Goal: Information Seeking & Learning: Find specific fact

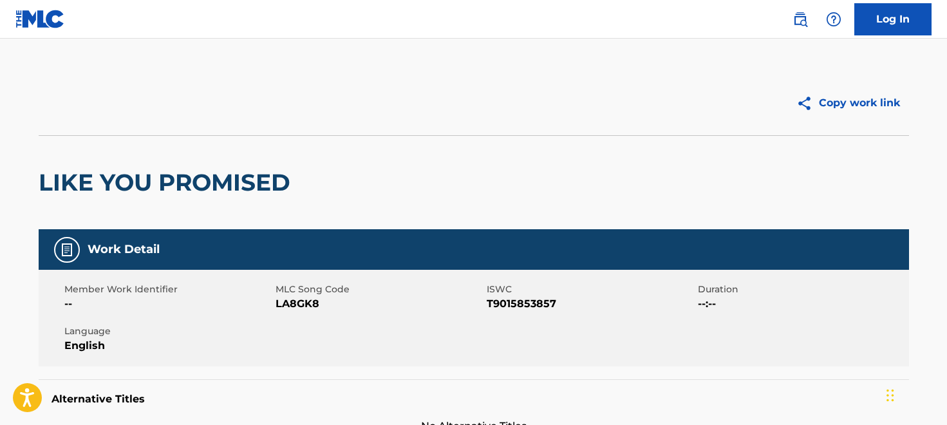
click at [690, 113] on div "Copy work link" at bounding box center [691, 103] width 435 height 32
click at [50, 23] on img at bounding box center [40, 19] width 50 height 19
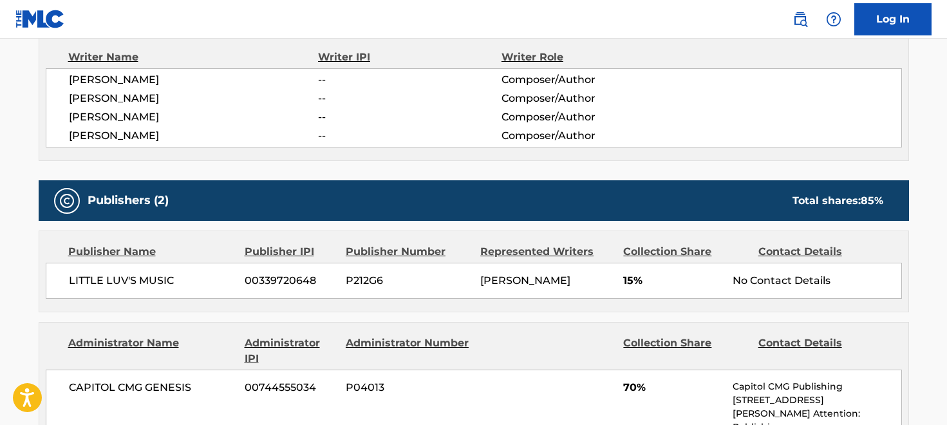
scroll to position [469, 0]
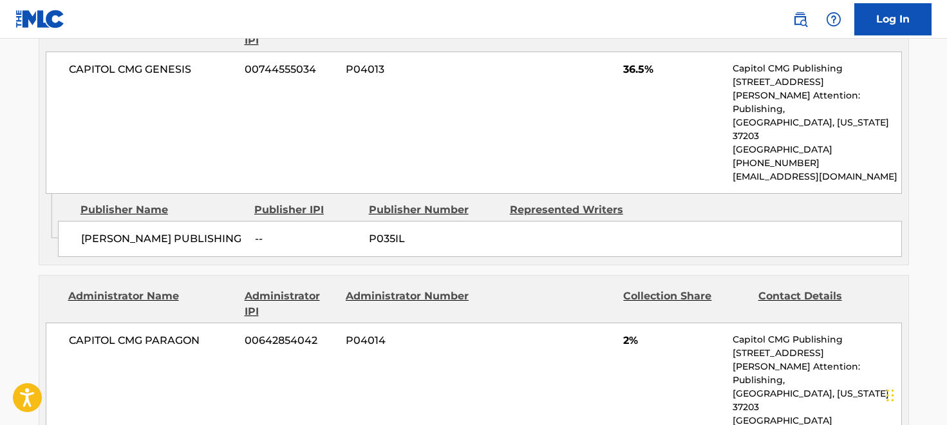
scroll to position [787, 0]
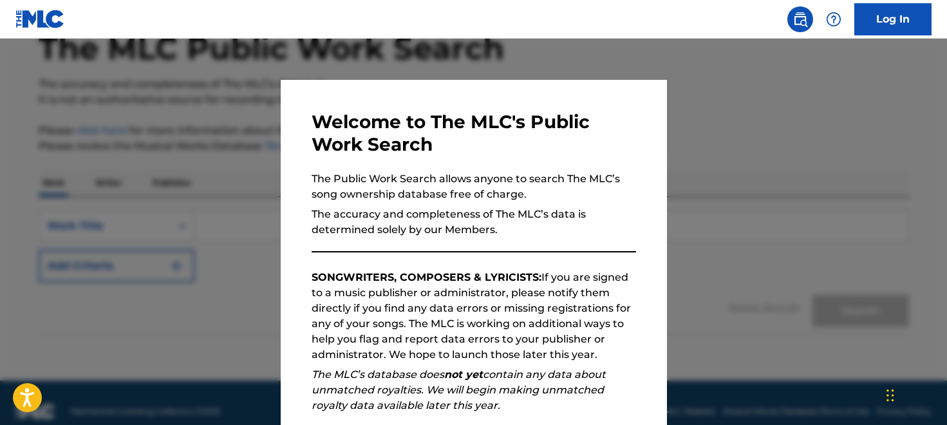
scroll to position [81, 0]
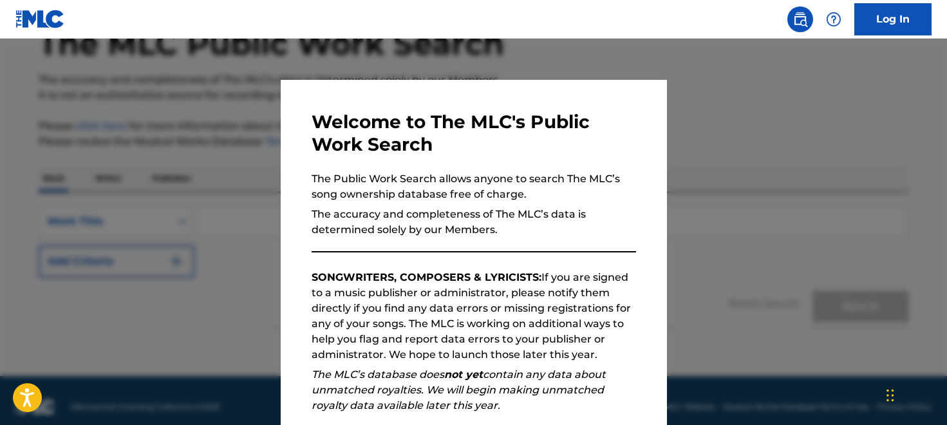
click at [560, 149] on h3 "Welcome to The MLC's Public Work Search" at bounding box center [474, 133] width 325 height 45
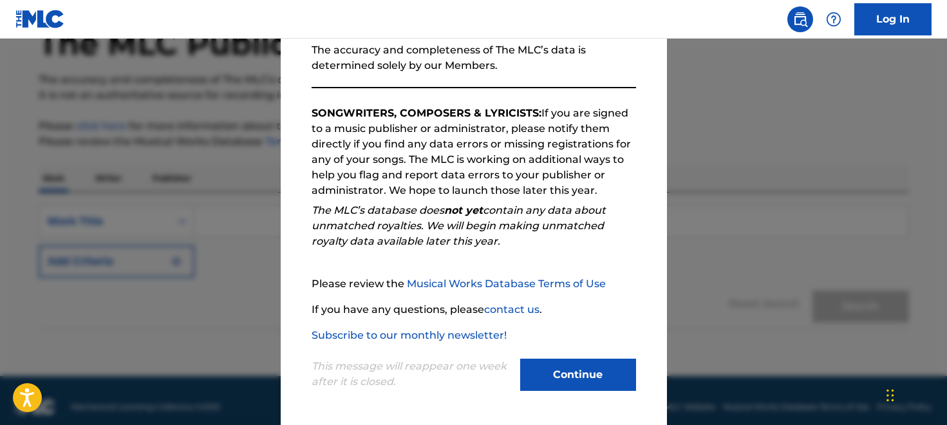
scroll to position [164, 0]
click at [584, 375] on button "Continue" at bounding box center [578, 375] width 116 height 32
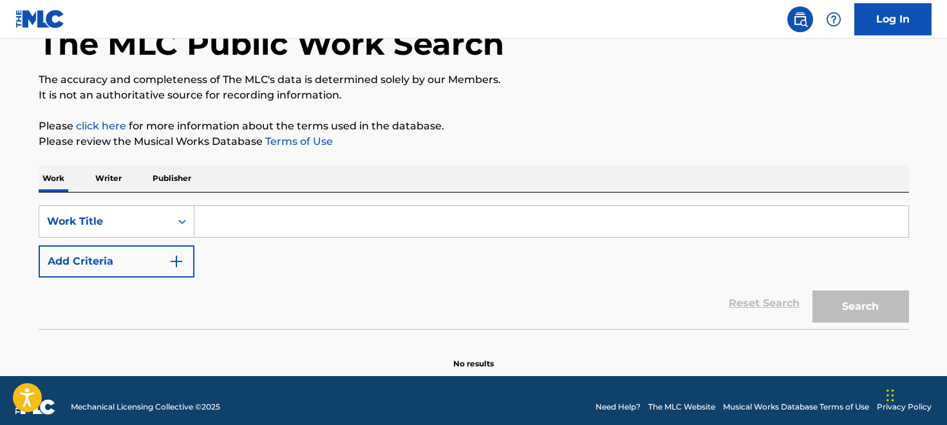
click at [211, 223] on input "Search Form" at bounding box center [551, 221] width 714 height 31
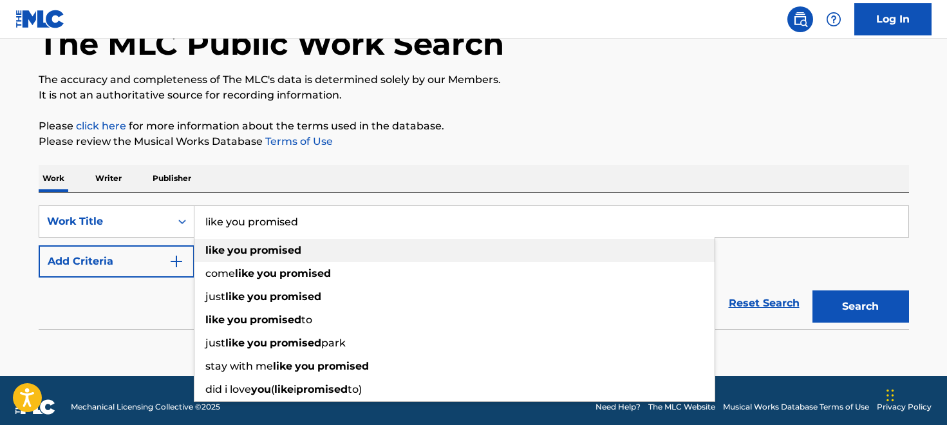
type input "like you promised"
click at [227, 244] on strong "you" at bounding box center [237, 250] width 20 height 12
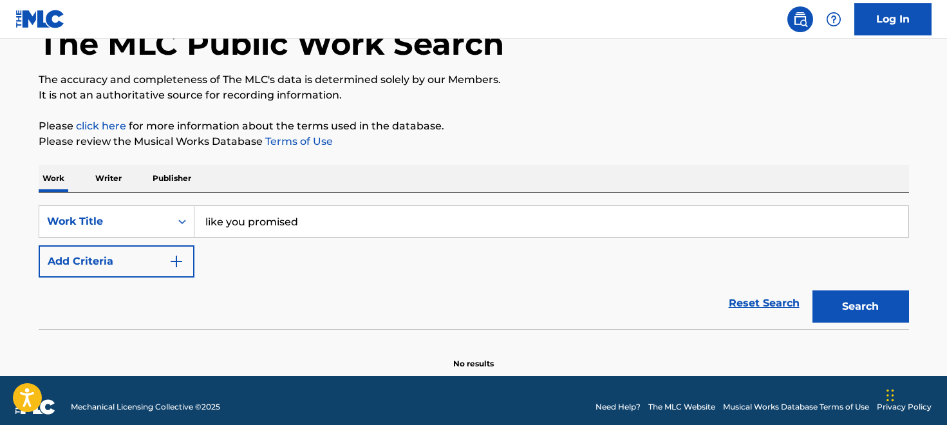
click at [161, 260] on button "Add Criteria" at bounding box center [117, 261] width 156 height 32
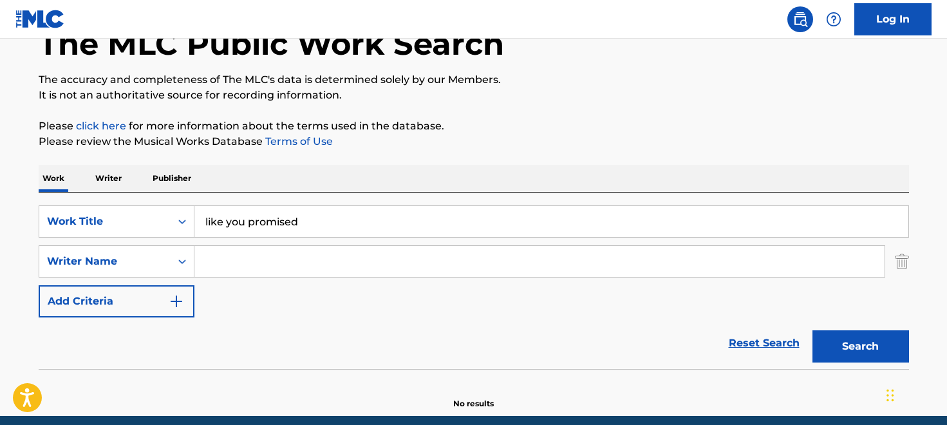
click at [226, 260] on input "Search Form" at bounding box center [539, 261] width 690 height 31
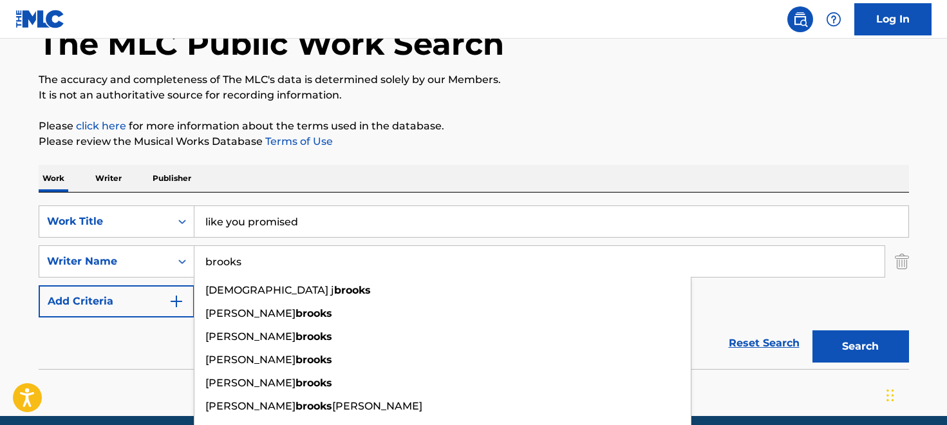
type input "brooks"
click at [860, 346] on button "Search" at bounding box center [861, 346] width 97 height 32
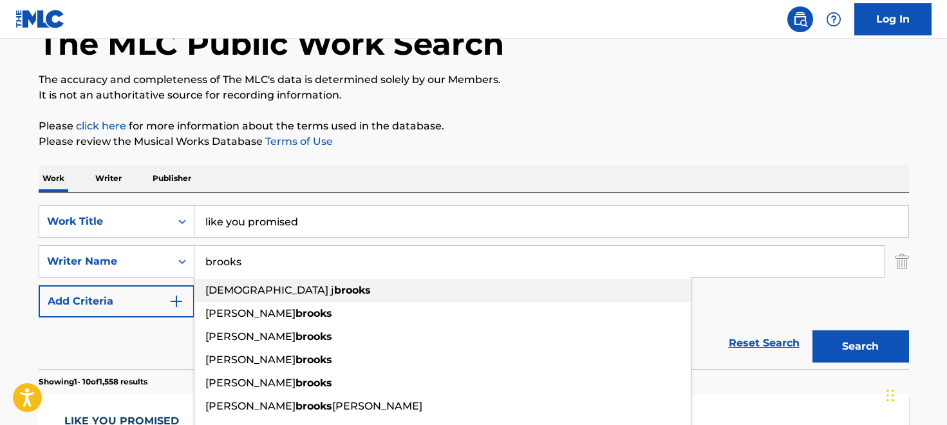
click at [868, 126] on p "Please click here for more information about the terms used in the database." at bounding box center [474, 125] width 871 height 15
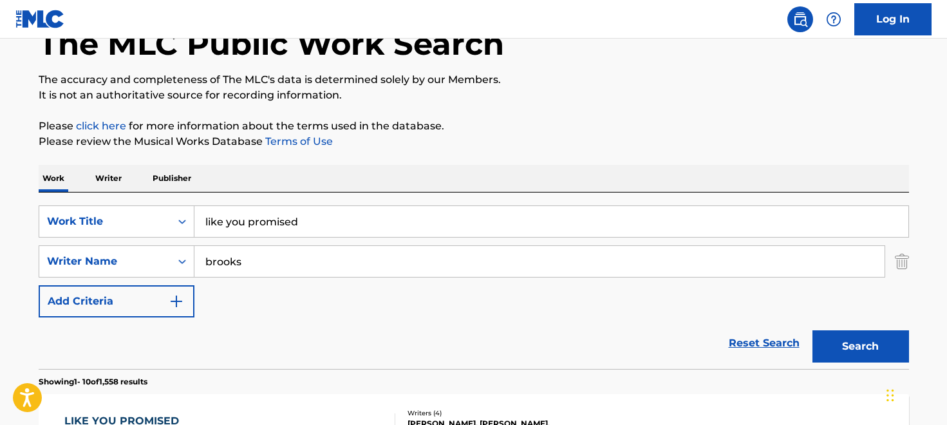
click at [542, 314] on div "SearchWithCriteriacba5966b-e99b-42ea-a853-15f68162b051 Work Title like you prom…" at bounding box center [474, 261] width 871 height 112
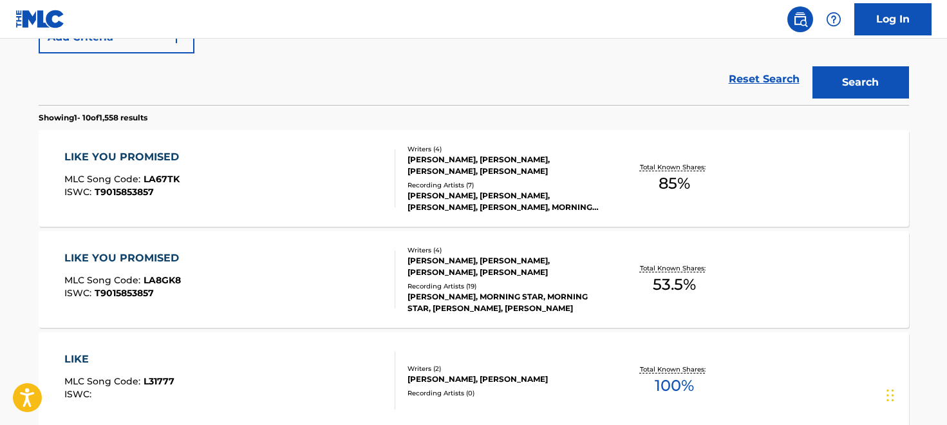
scroll to position [356, 0]
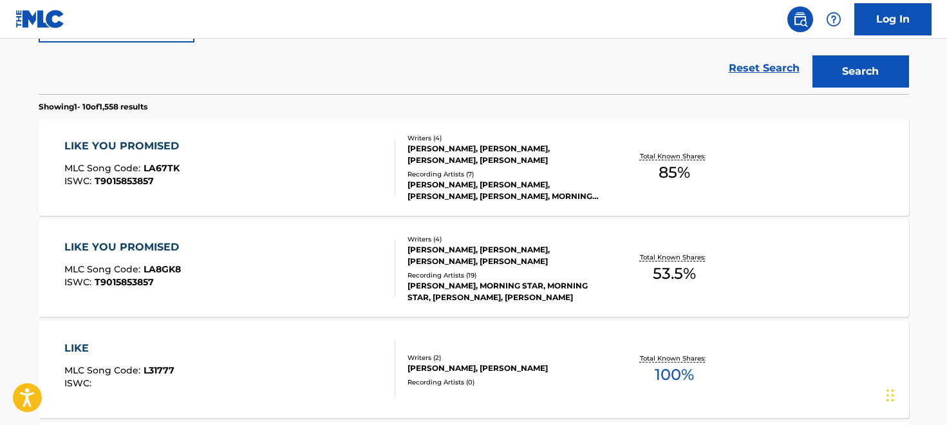
click at [110, 142] on div "LIKE YOU PROMISED" at bounding box center [124, 145] width 121 height 15
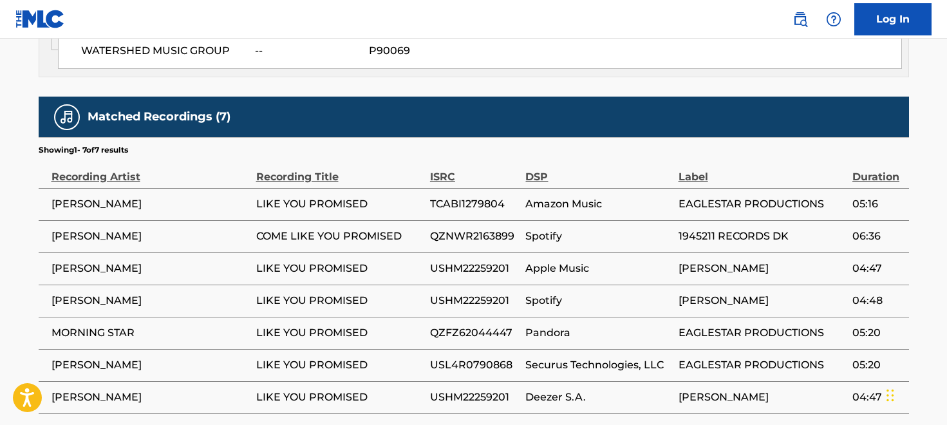
scroll to position [975, 0]
